Goal: Task Accomplishment & Management: Manage account settings

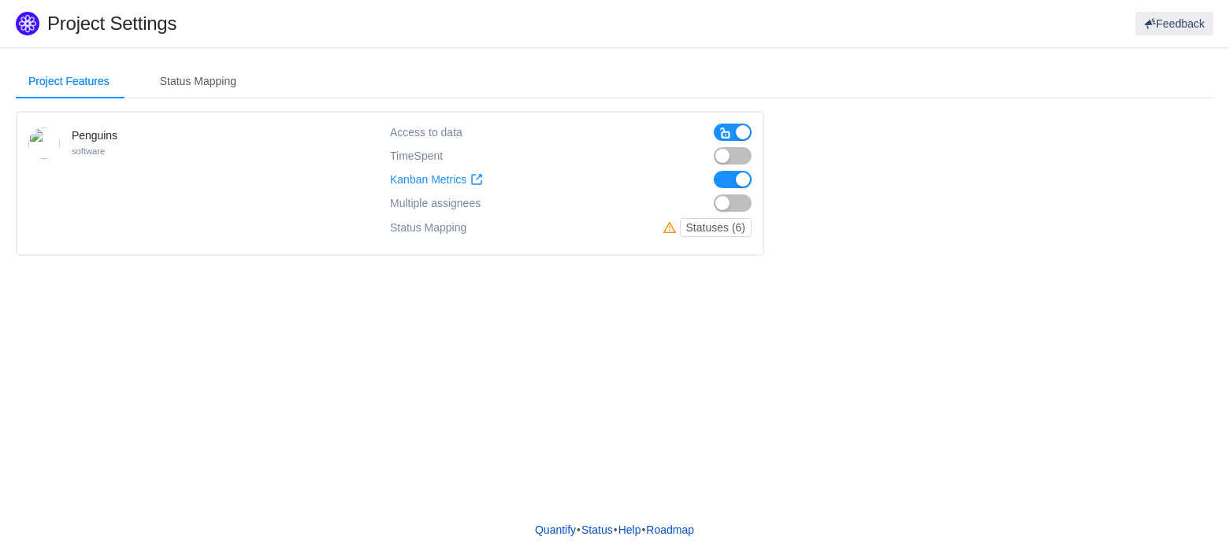
click at [726, 155] on button "button" at bounding box center [733, 155] width 38 height 17
click at [741, 184] on button "button" at bounding box center [733, 179] width 38 height 17
click at [719, 231] on button "Statuses (6)" at bounding box center [716, 227] width 72 height 19
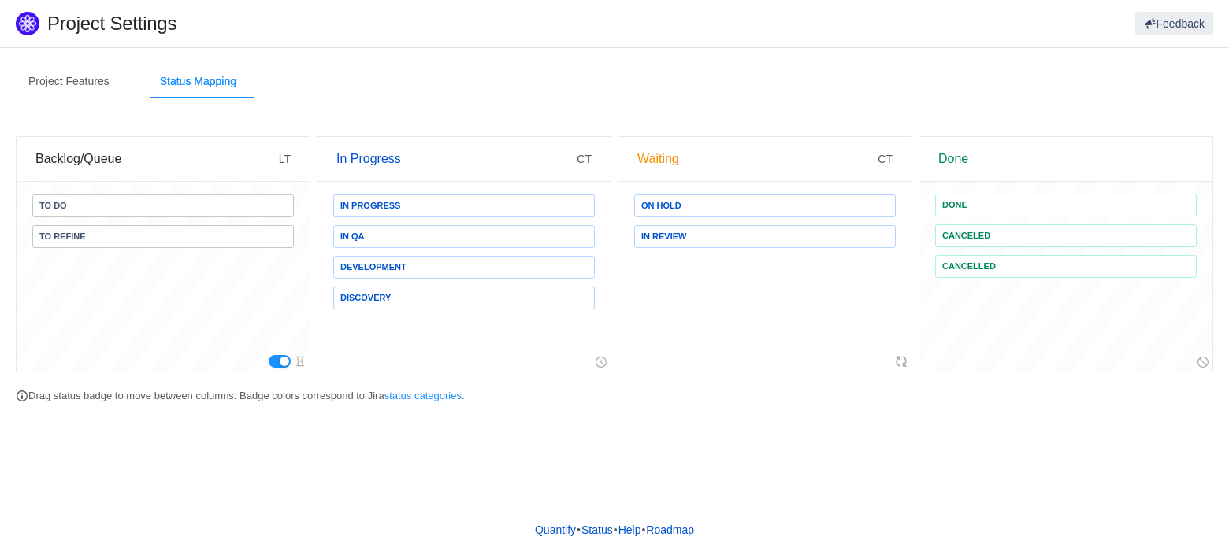
click at [282, 362] on button "button" at bounding box center [280, 361] width 22 height 13
